Goal: Task Accomplishment & Management: Complete application form

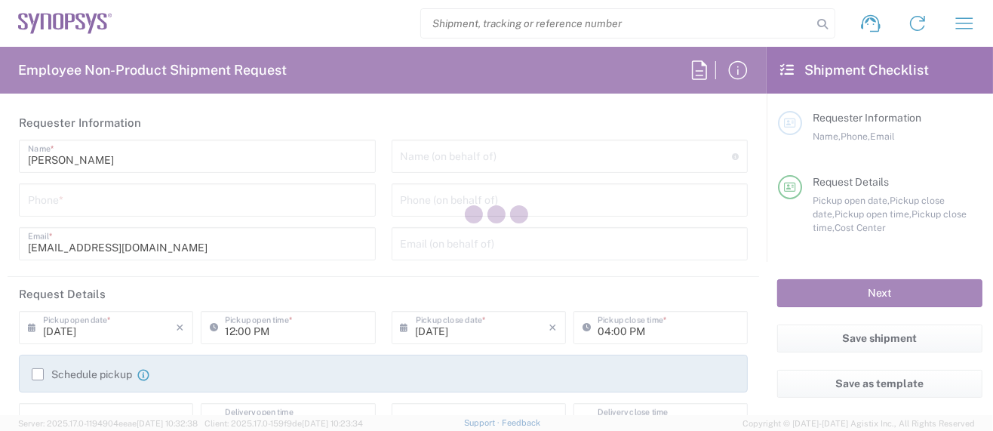
type input "Department"
type input "US01, SG, MSIP2, R&D 510464"
type input "Delivered at Place"
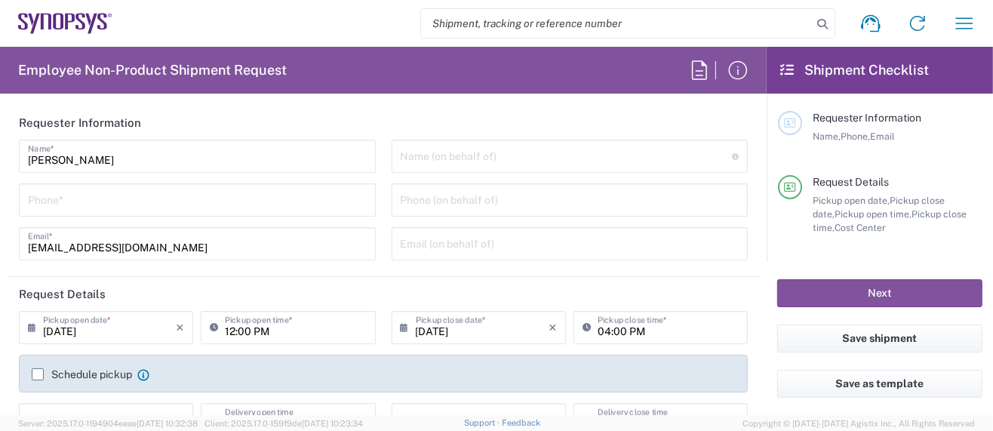
type input "United States"
type input "Oregon"
type input "United States"
click at [175, 202] on input "tel" at bounding box center [197, 199] width 339 height 26
type input "5039399670"
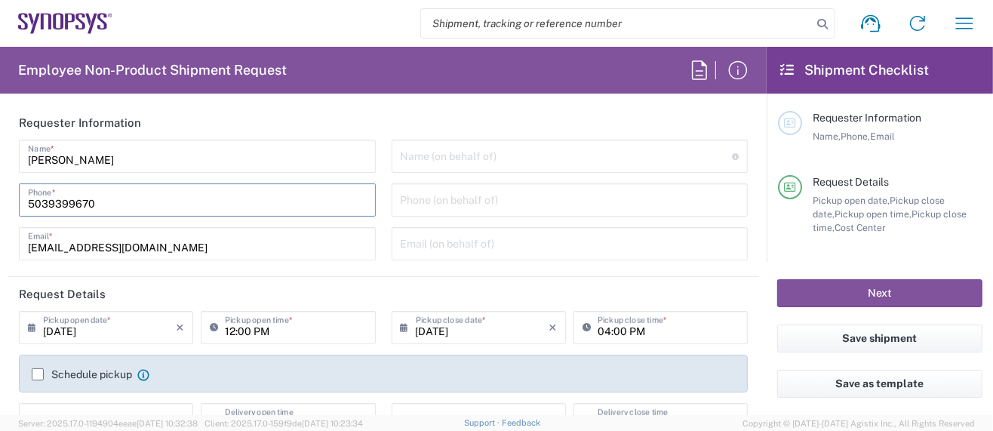
type input "Hillsboro US03"
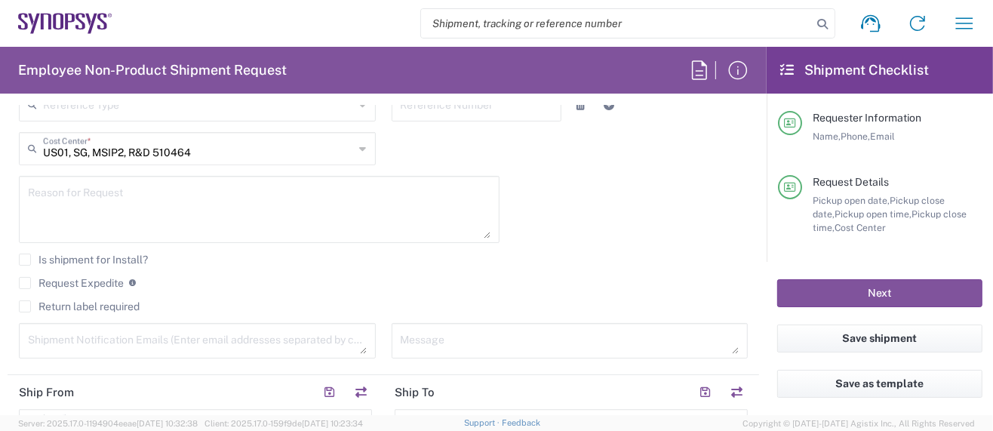
scroll to position [704, 0]
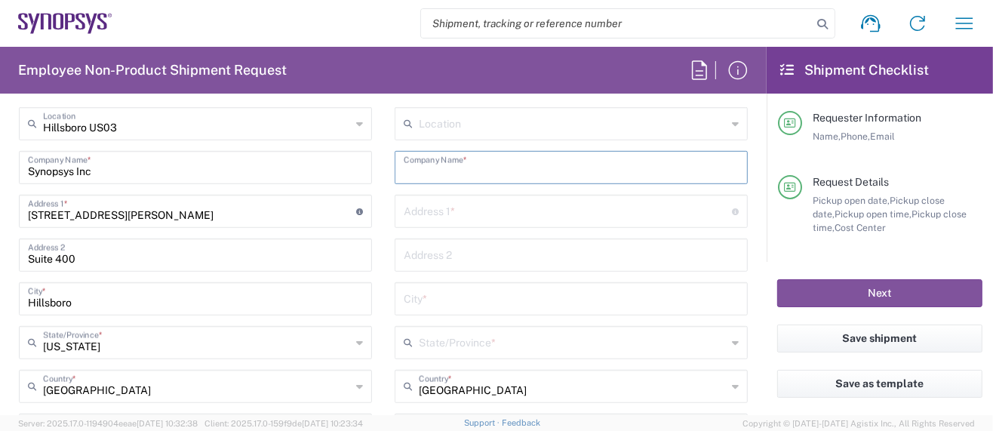
click at [450, 170] on input "text" at bounding box center [571, 166] width 335 height 26
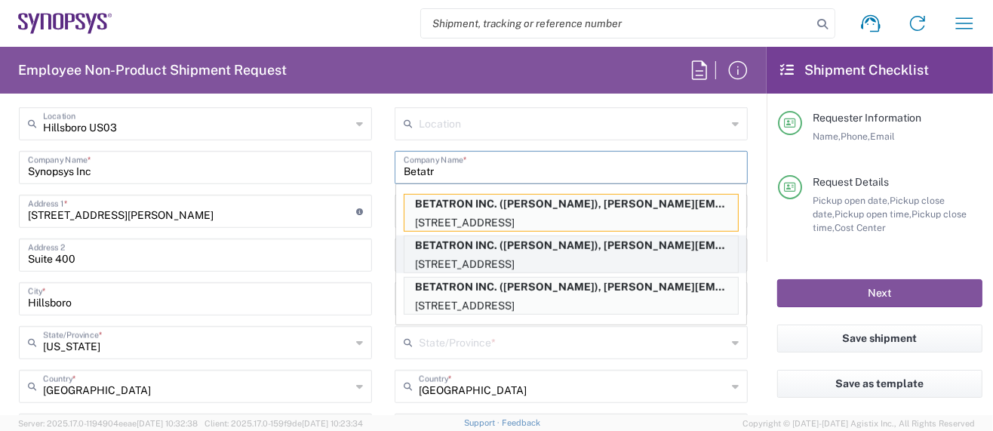
click at [548, 244] on p "BETATRON INC. (MIKE YOUNG), mike.young@betatron.net" at bounding box center [570, 245] width 333 height 19
type input "BETATRON INC."
type input "1722 RINGWOOD AVENUE"
type input "San Jose"
type input "California"
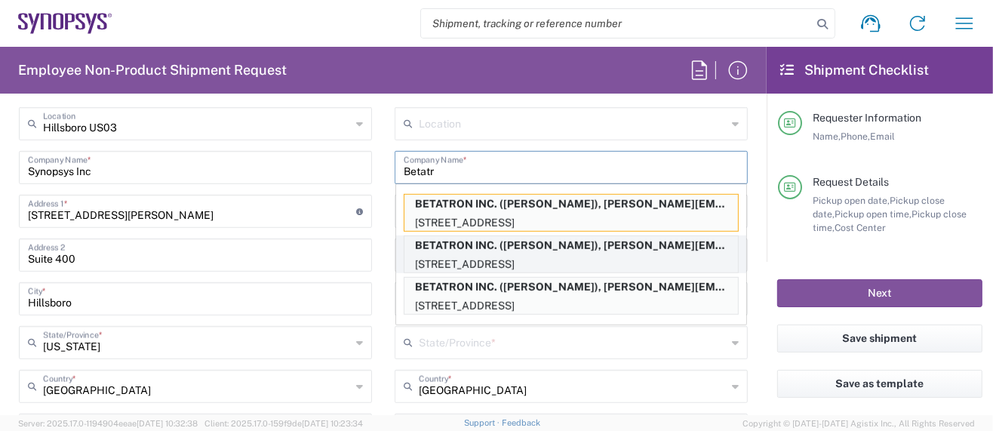
type input "95131"
type input "MIKE YOUNG"
type input "4088061431"
type input "mike.young@betatron.net"
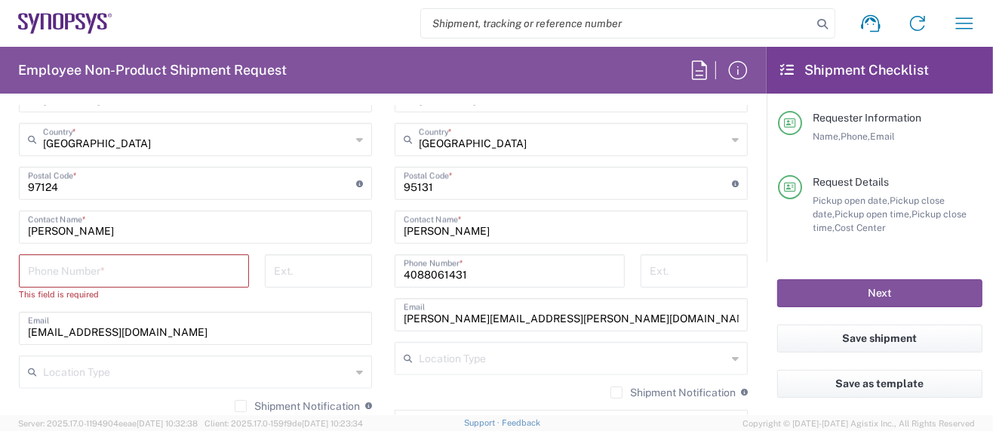
scroll to position [1006, 0]
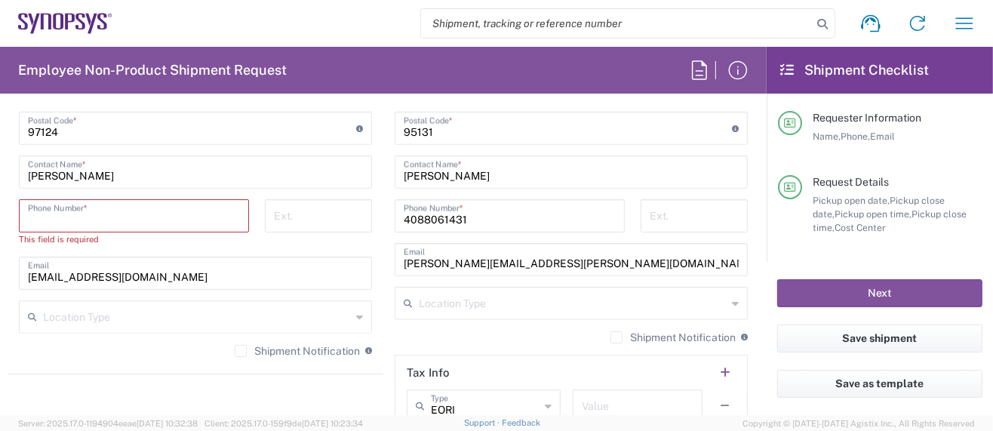
click at [55, 214] on input "tel" at bounding box center [134, 214] width 212 height 26
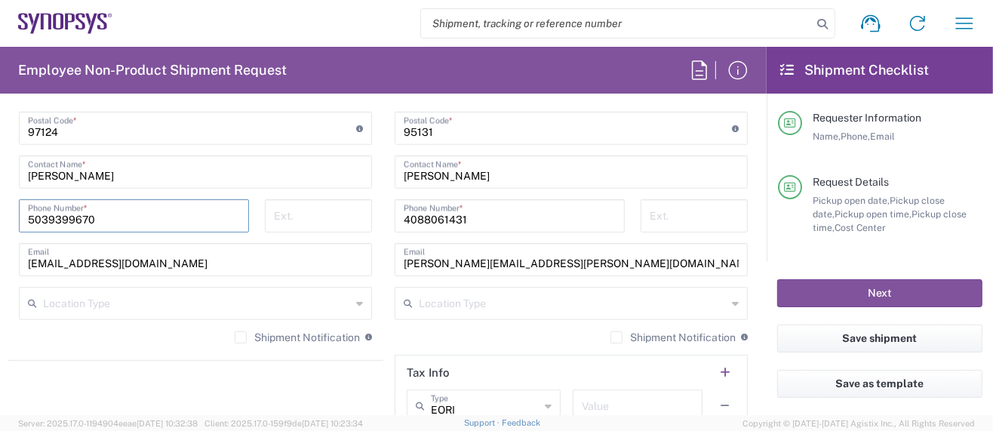
type input "5039399670"
click at [132, 187] on div "Hillsboro US03 Location Hillsboro US03 Aachen DE04 Agrate Brianza IT01 Aschheim…" at bounding box center [195, 79] width 353 height 549
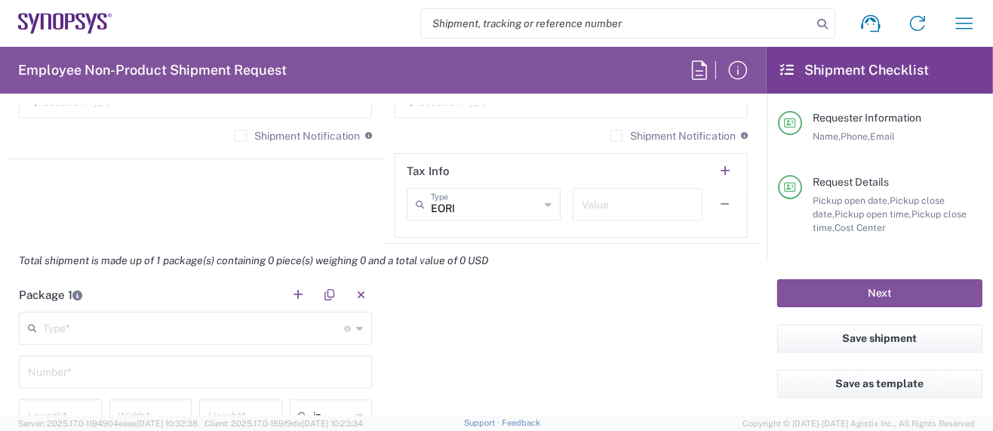
scroll to position [1307, 0]
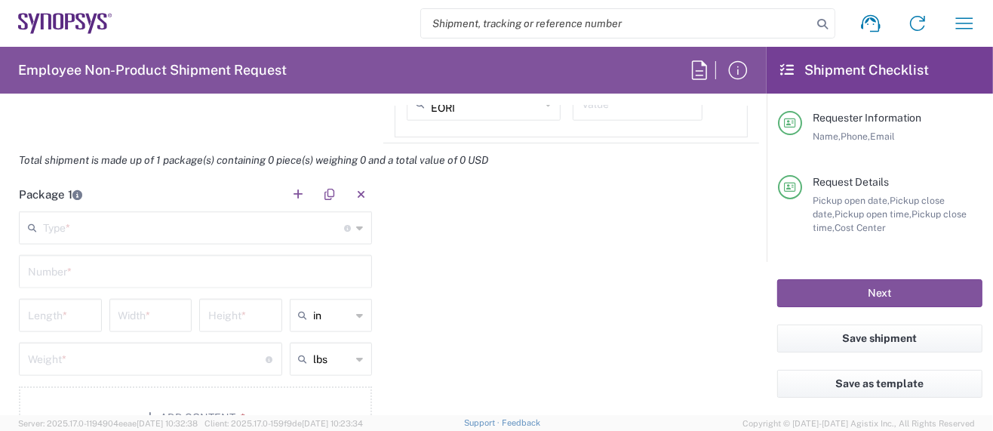
click at [70, 308] on input "number" at bounding box center [60, 314] width 65 height 26
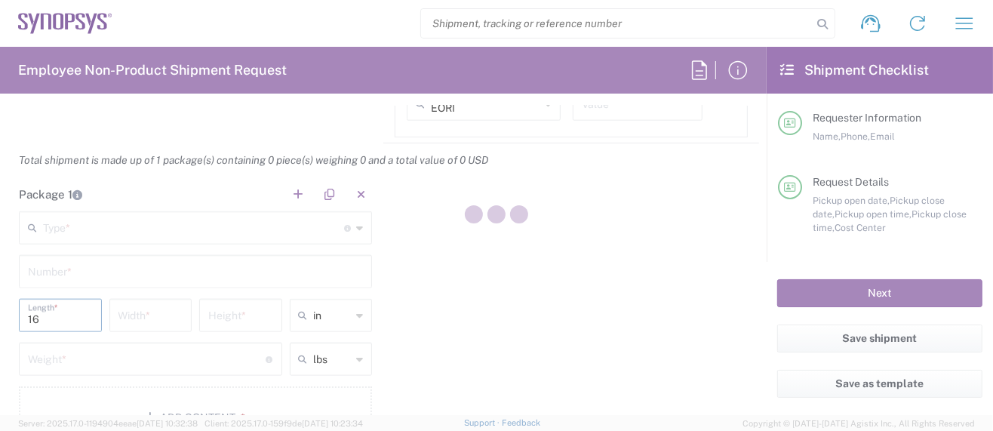
type input "16"
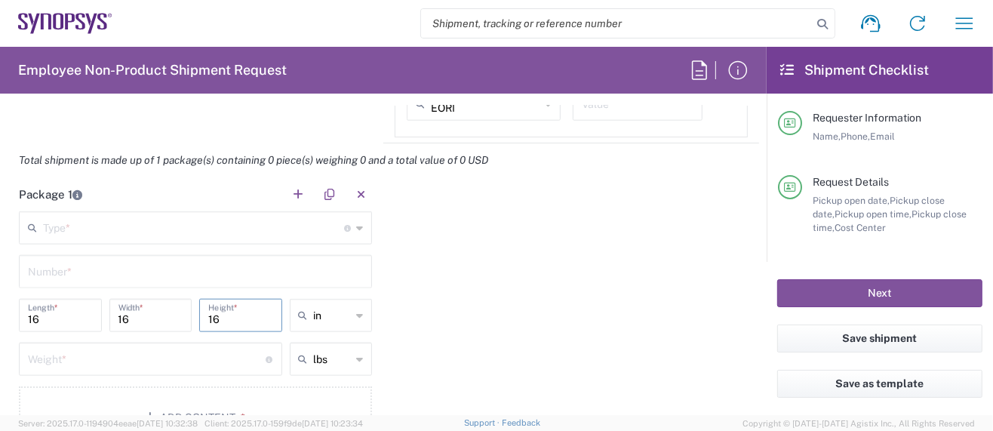
type input "16"
click at [83, 353] on input "number" at bounding box center [147, 358] width 238 height 26
type input "in"
type input "16"
click at [88, 266] on input "text" at bounding box center [195, 270] width 335 height 26
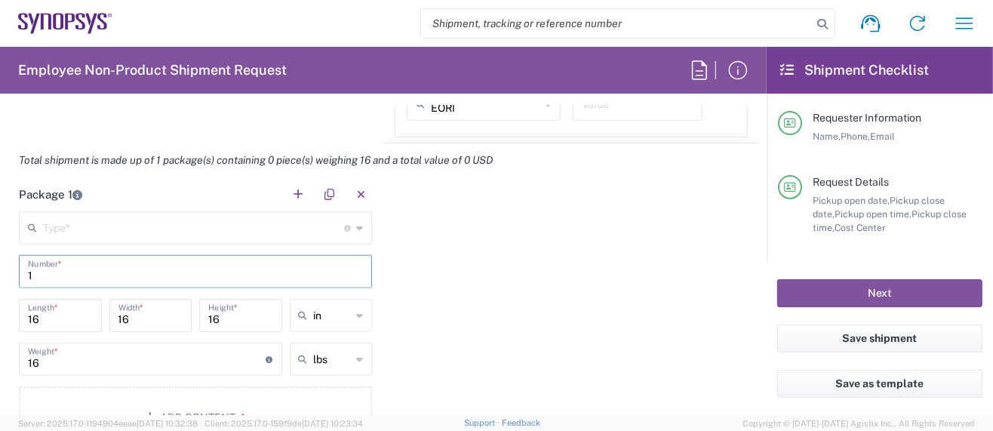
type input "1"
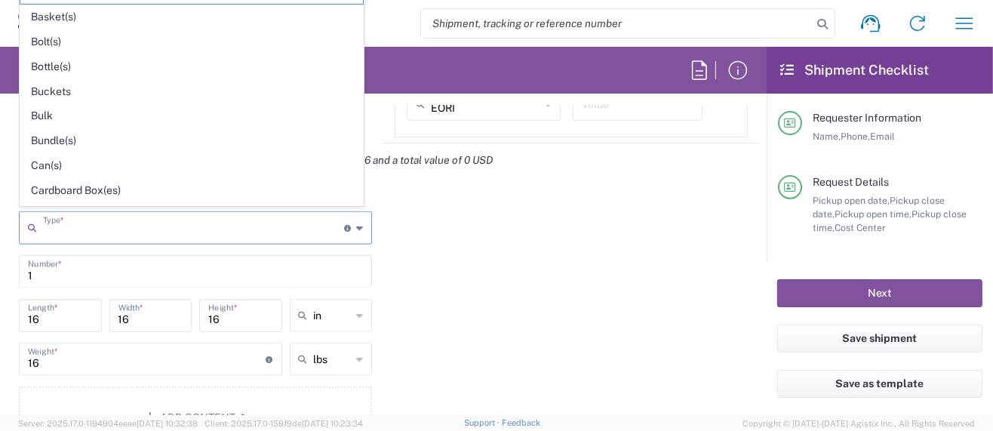
click at [97, 223] on input "text" at bounding box center [193, 227] width 301 height 26
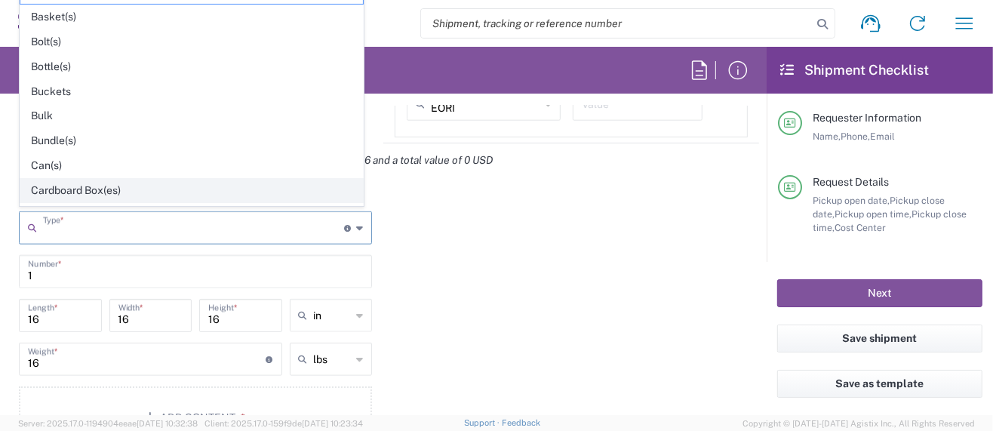
click at [88, 181] on span "Cardboard Box(es)" at bounding box center [191, 190] width 343 height 23
type input "Cardboard Box(es)"
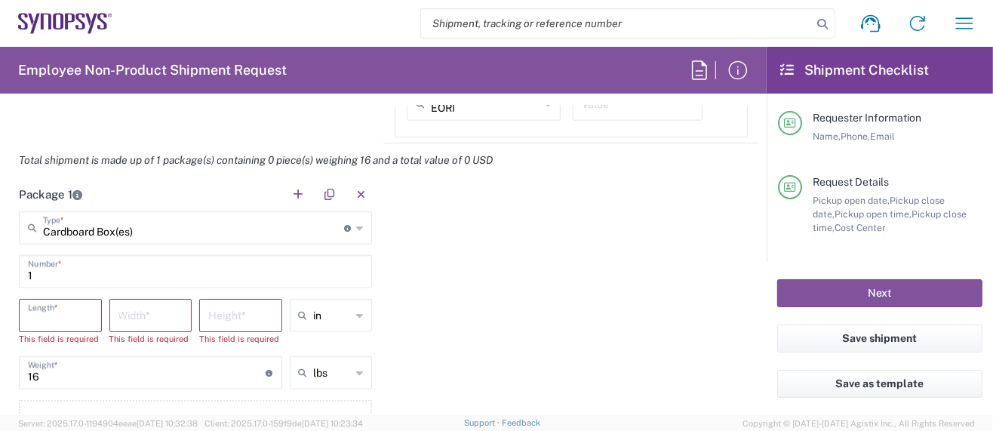
click at [50, 318] on input "number" at bounding box center [60, 314] width 65 height 26
type input "16"
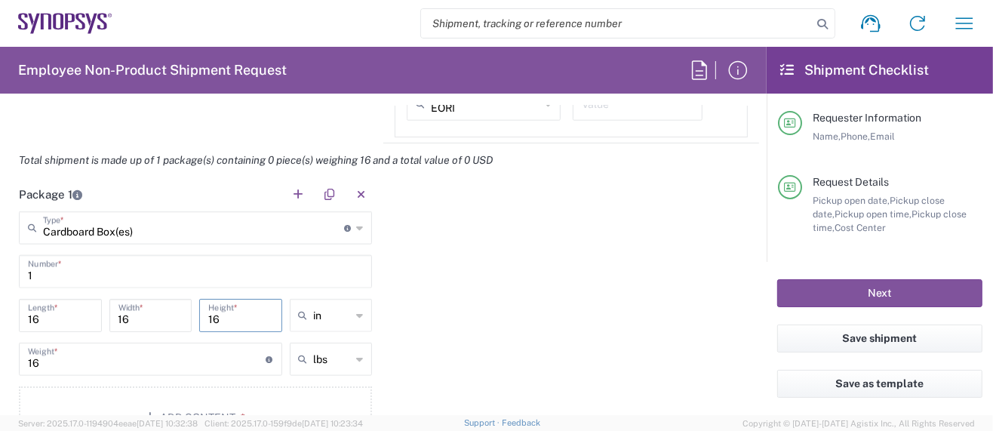
type input "16"
drag, startPoint x: 100, startPoint y: 360, endPoint x: 128, endPoint y: 363, distance: 28.1
click at [100, 360] on input "16" at bounding box center [147, 358] width 238 height 26
click at [169, 398] on button "Add Content *" at bounding box center [195, 417] width 353 height 62
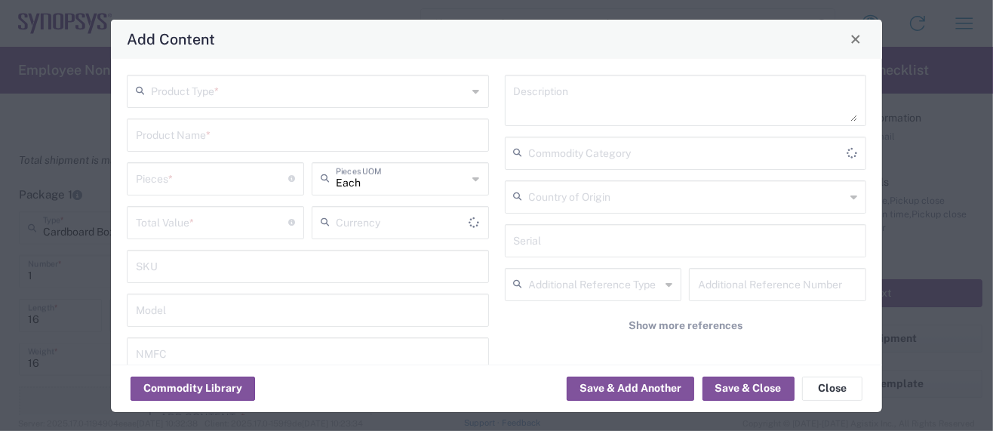
type input "US Dollar"
